Goal: Check status: Check status

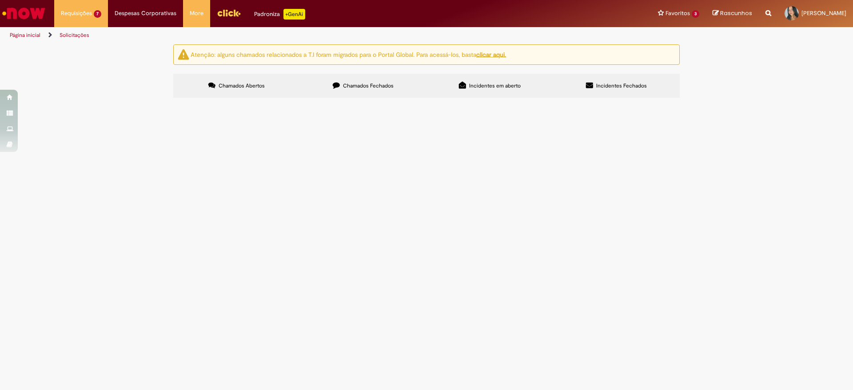
click at [386, 91] on label "Chamados Fechados" at bounding box center [363, 86] width 127 height 24
click at [0, 0] on span "09. Elektro Norte 1" at bounding box center [0, 0] width 0 height 0
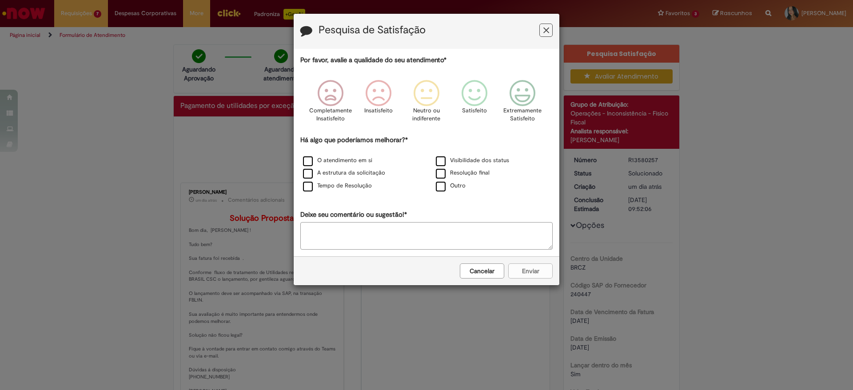
click at [546, 31] on icon "Feedback" at bounding box center [546, 30] width 6 height 9
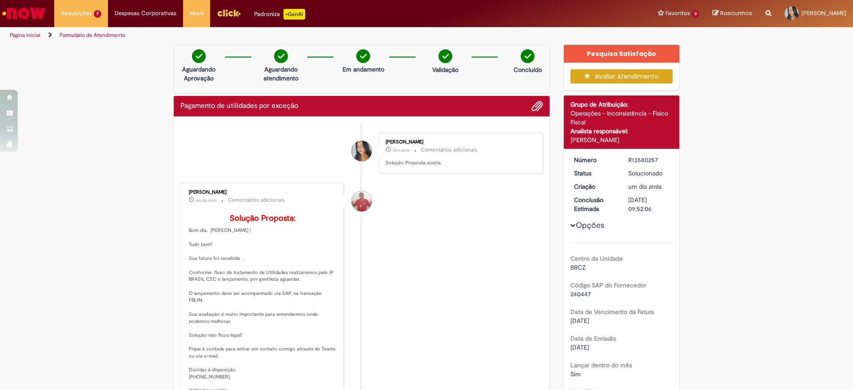
drag, startPoint x: 611, startPoint y: 158, endPoint x: 627, endPoint y: 158, distance: 15.6
click at [631, 156] on dl "Número R13580257 Status Solucionado Criação um dia atrás um dia atrás Conclusão…" at bounding box center [621, 156] width 109 height 0
drag, startPoint x: 666, startPoint y: 159, endPoint x: 603, endPoint y: 156, distance: 63.1
click at [603, 156] on dl "Número R13580257 Status Solucionado Criação um dia atrás um dia atrás Conclusão…" at bounding box center [621, 156] width 109 height 0
copy dl "Número R13580257"
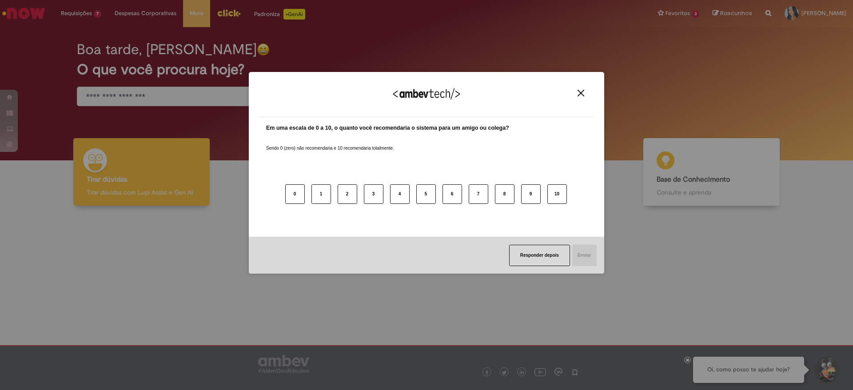
click at [582, 92] on img "Close" at bounding box center [581, 93] width 7 height 7
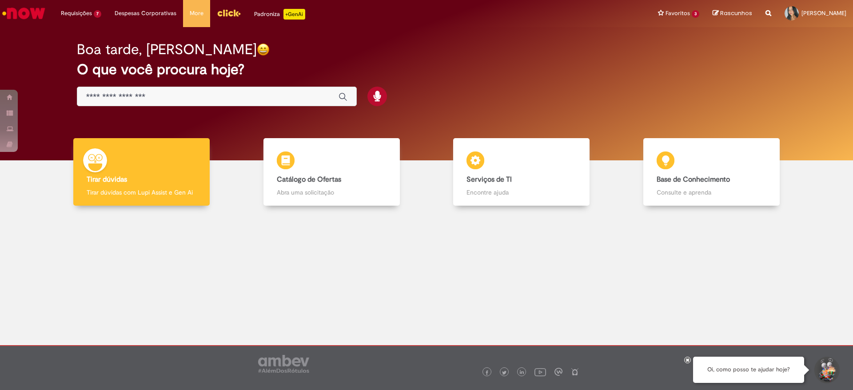
click at [194, 94] on input "Basta digitar aqui" at bounding box center [208, 97] width 244 height 10
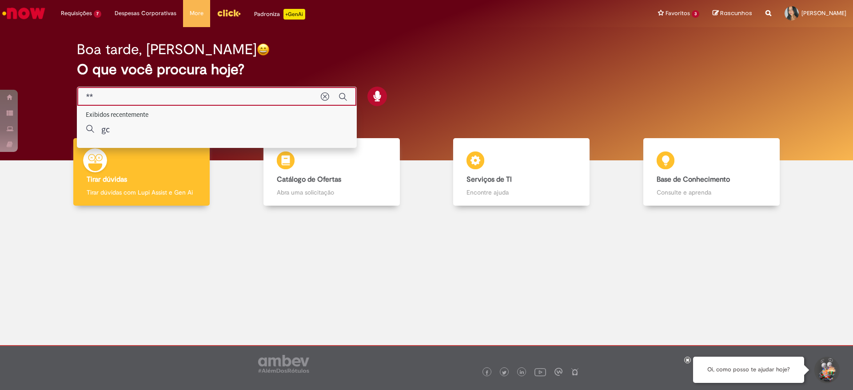
type input "*"
